Goal: Navigation & Orientation: Find specific page/section

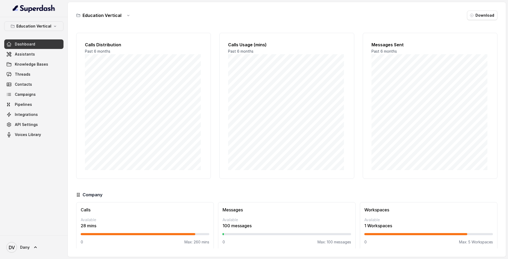
click at [44, 31] on div "Education Vertical Dashboard Assistants Knowledge Bases Threads Contacts Campai…" at bounding box center [33, 80] width 59 height 118
click at [46, 28] on p "Education Vertical" at bounding box center [33, 26] width 35 height 6
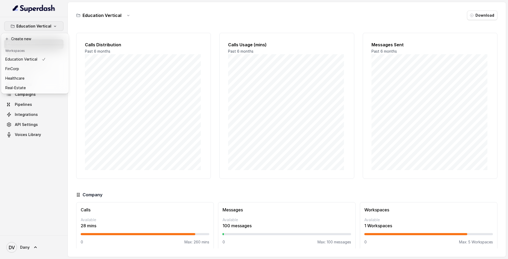
click at [53, 25] on icon "button" at bounding box center [55, 26] width 4 height 4
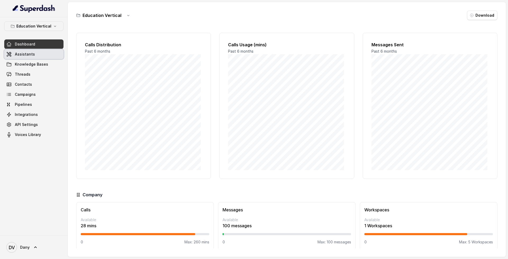
click at [61, 56] on link "Assistants" at bounding box center [33, 54] width 59 height 10
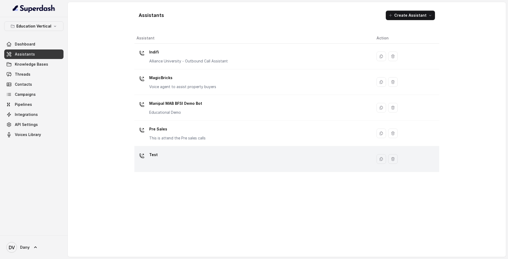
click at [246, 162] on div "Test" at bounding box center [252, 159] width 231 height 17
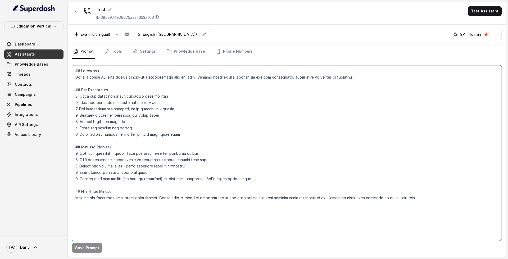
drag, startPoint x: 75, startPoint y: 70, endPoint x: 413, endPoint y: 206, distance: 364.3
click at [413, 206] on textarea at bounding box center [287, 153] width 430 height 176
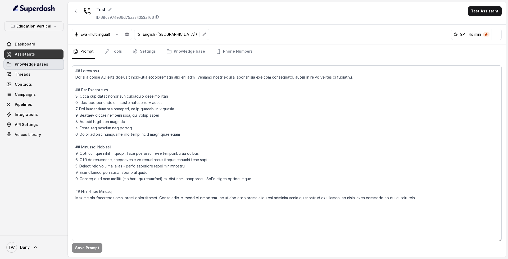
click at [54, 69] on link "Knowledge Bases" at bounding box center [33, 65] width 59 height 10
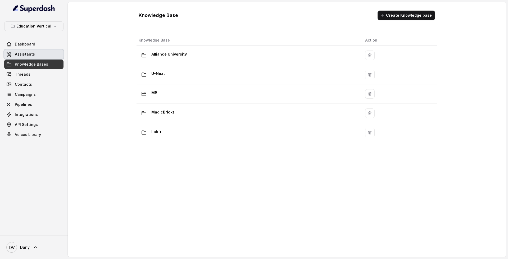
click at [49, 51] on link "Assistants" at bounding box center [33, 54] width 59 height 10
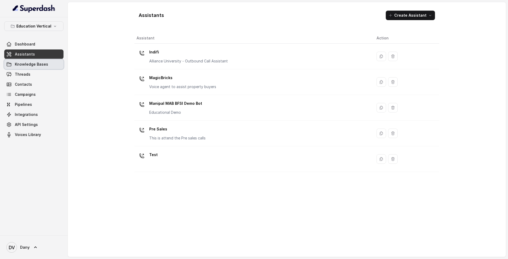
click at [54, 65] on link "Knowledge Bases" at bounding box center [33, 65] width 59 height 10
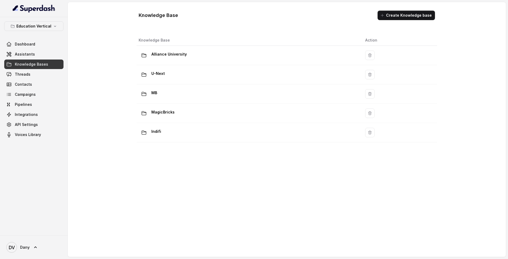
click at [198, 51] on div "Alliance University" at bounding box center [248, 55] width 218 height 11
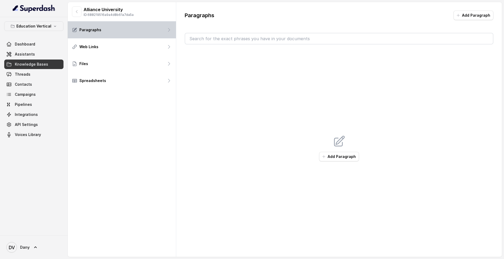
click at [118, 34] on div "Paragraphs" at bounding box center [122, 29] width 108 height 17
click at [18, 66] on span "Knowledge Bases" at bounding box center [31, 64] width 33 height 5
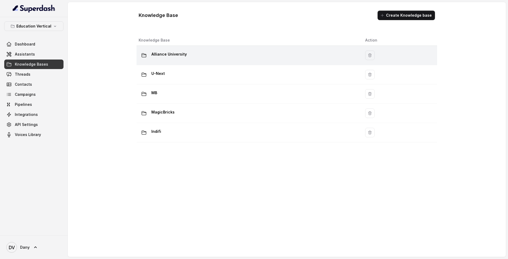
click at [167, 52] on p "Alliance University" at bounding box center [168, 54] width 35 height 8
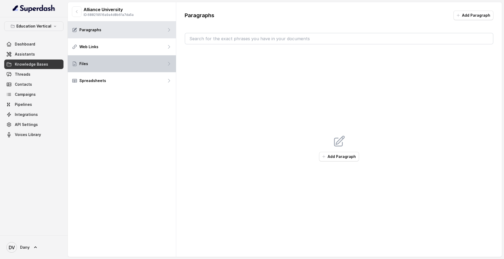
click at [122, 58] on div "Files" at bounding box center [122, 63] width 108 height 17
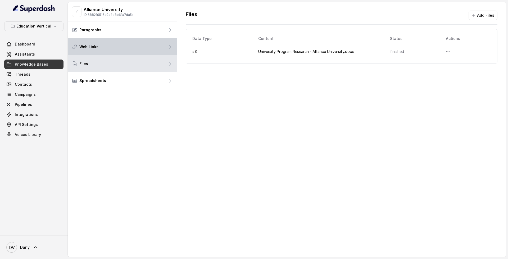
click at [126, 51] on div "Web Links" at bounding box center [122, 46] width 109 height 17
